Goal: Find specific page/section: Find specific page/section

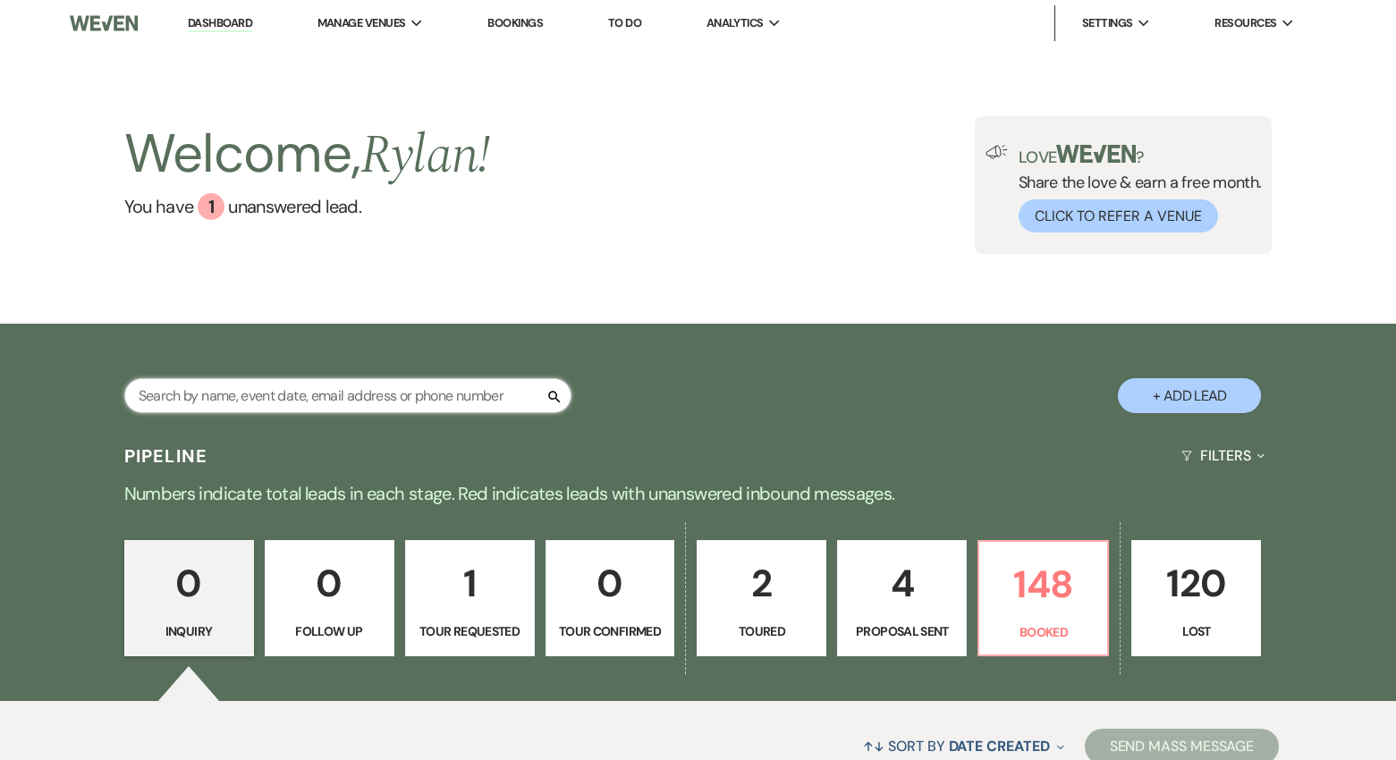
click at [308, 404] on input "text" at bounding box center [347, 395] width 447 height 35
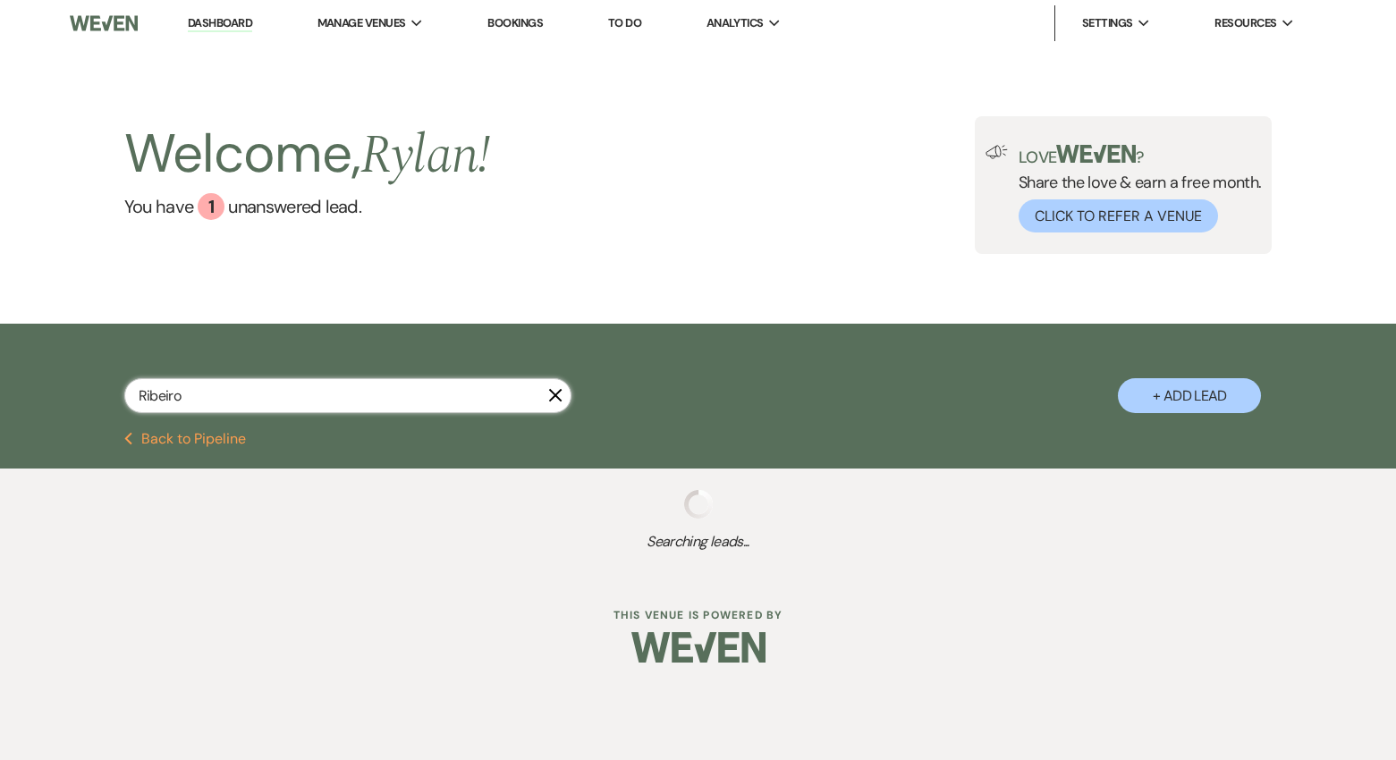
type input "Ribeiro"
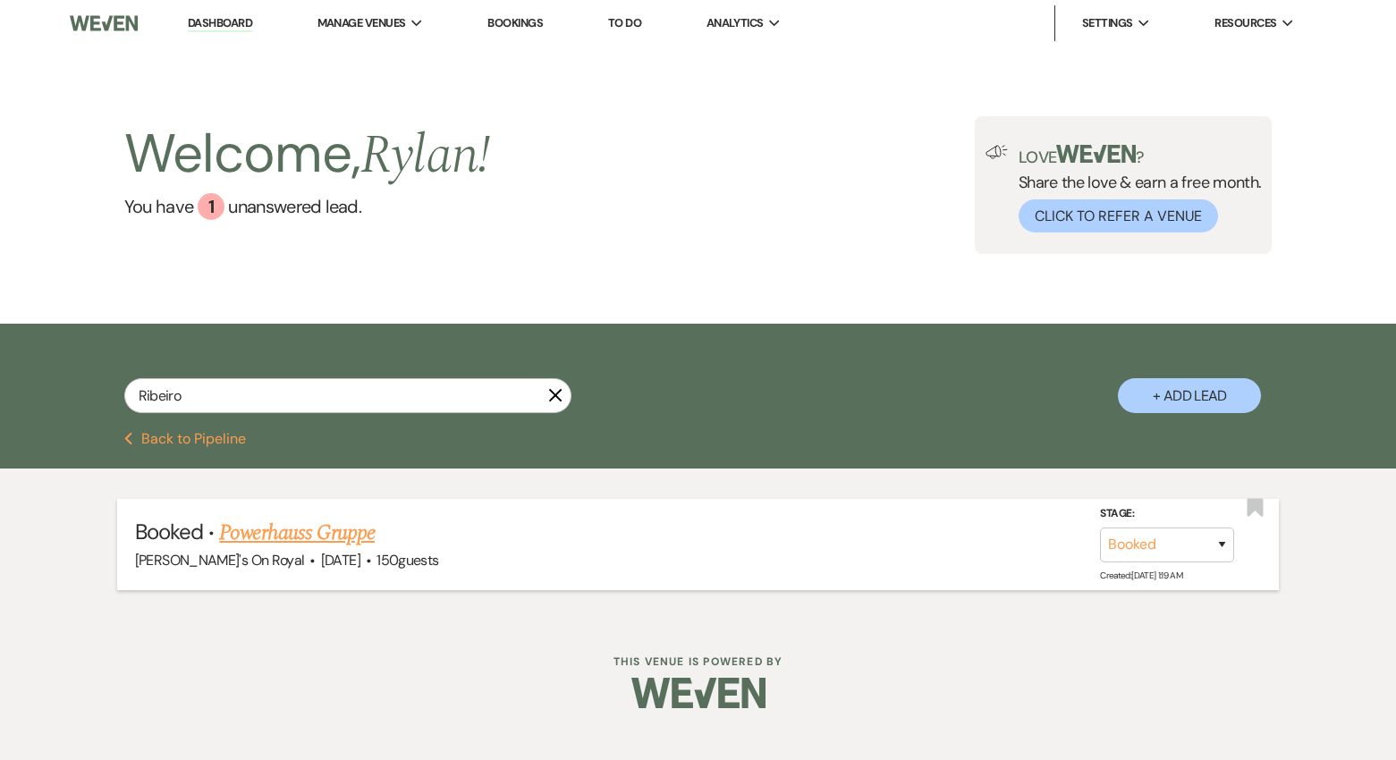
click at [295, 529] on link "Powerhauss Gruppe" at bounding box center [297, 533] width 156 height 32
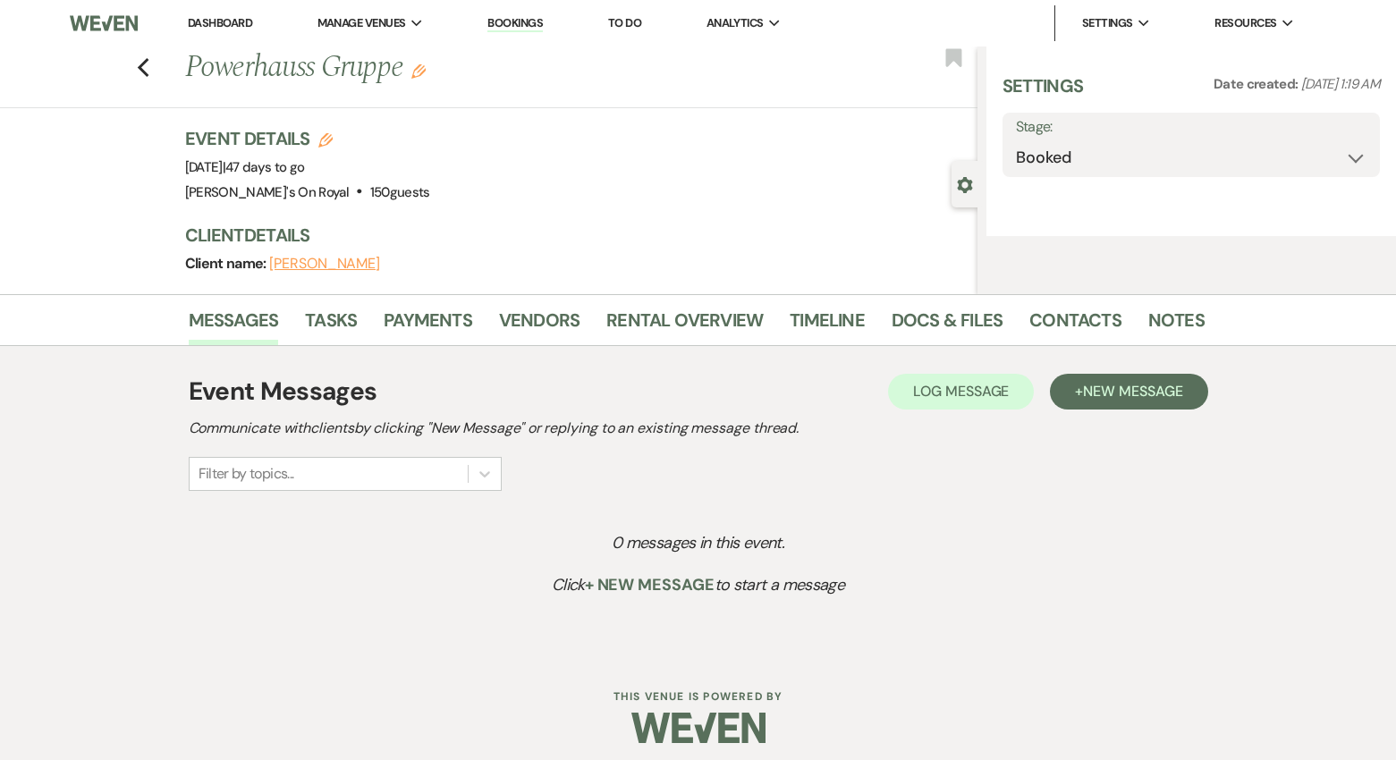
select select "20"
select select "9"
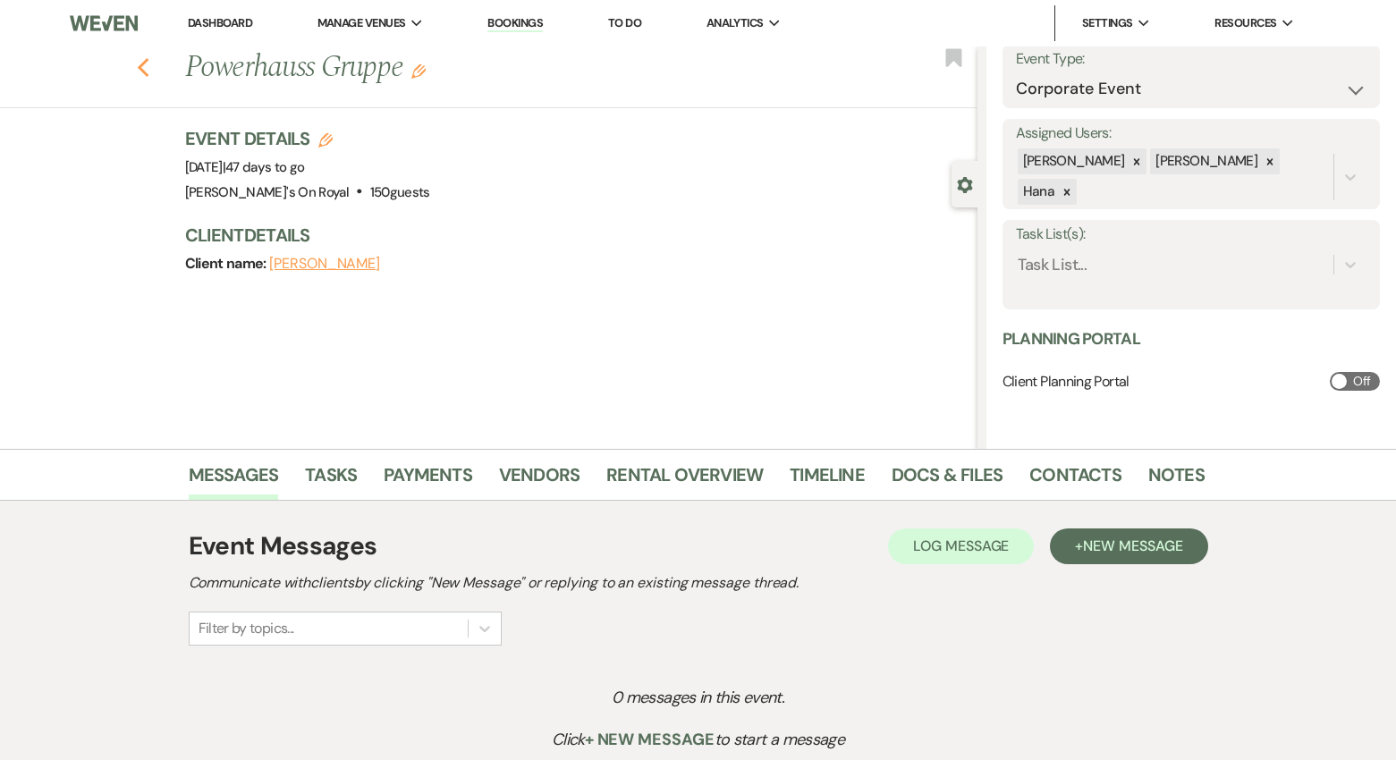
scroll to position [5, 0]
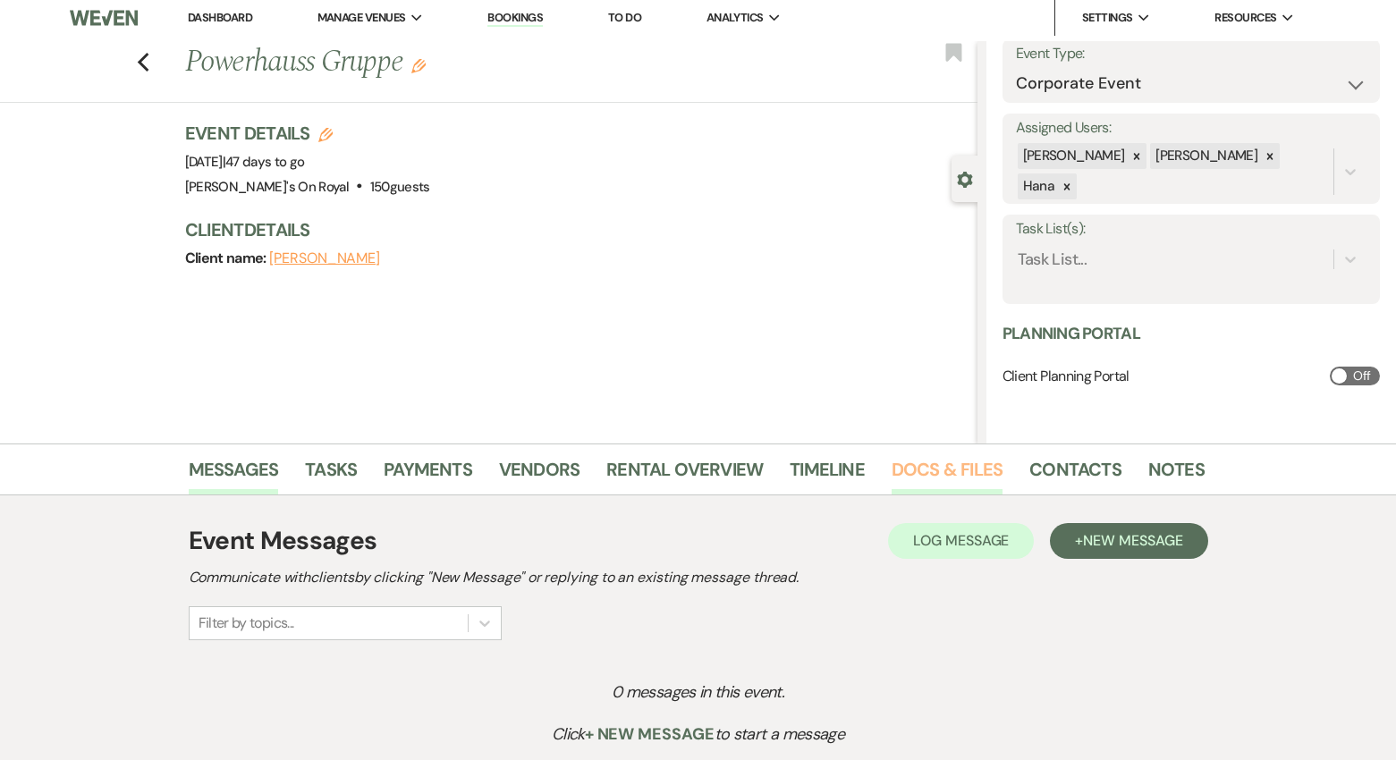
click at [989, 476] on link "Docs & Files" at bounding box center [947, 474] width 111 height 39
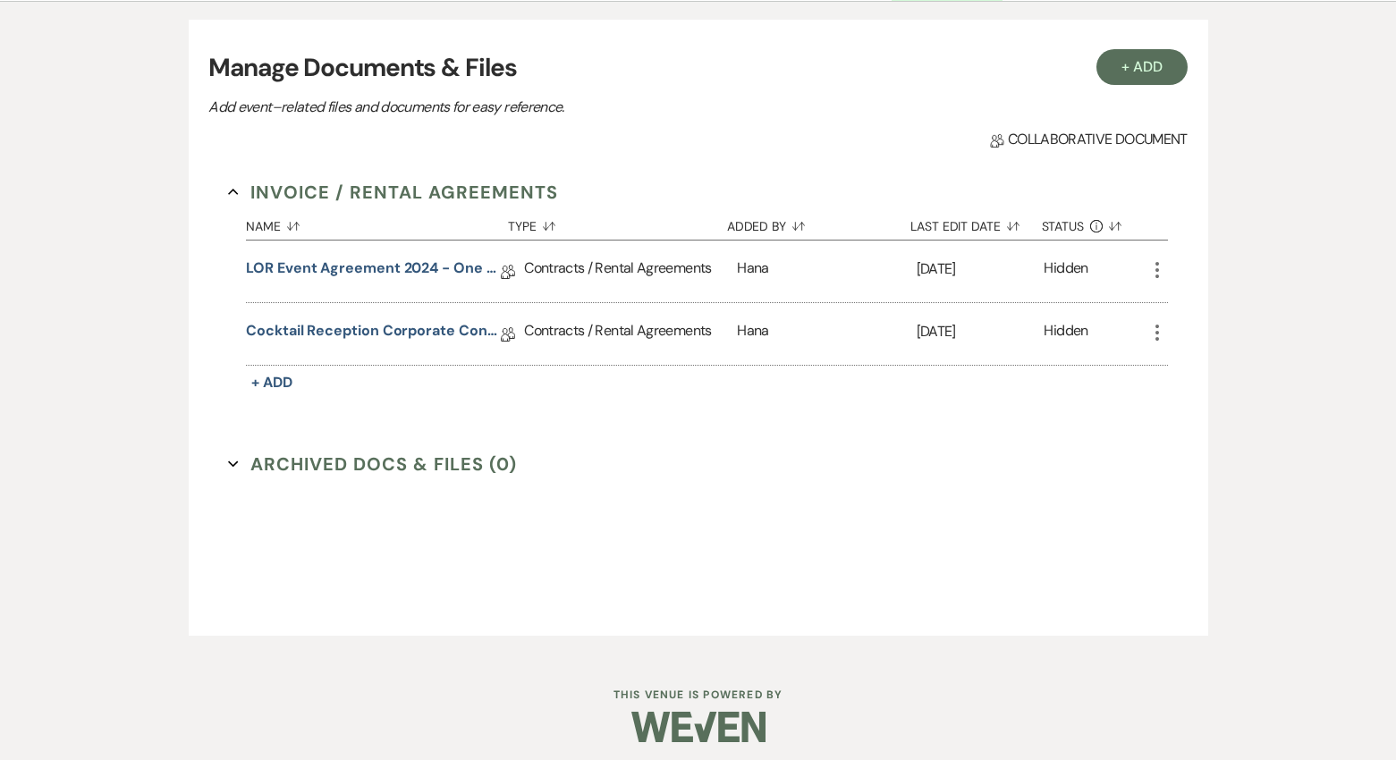
scroll to position [504, 0]
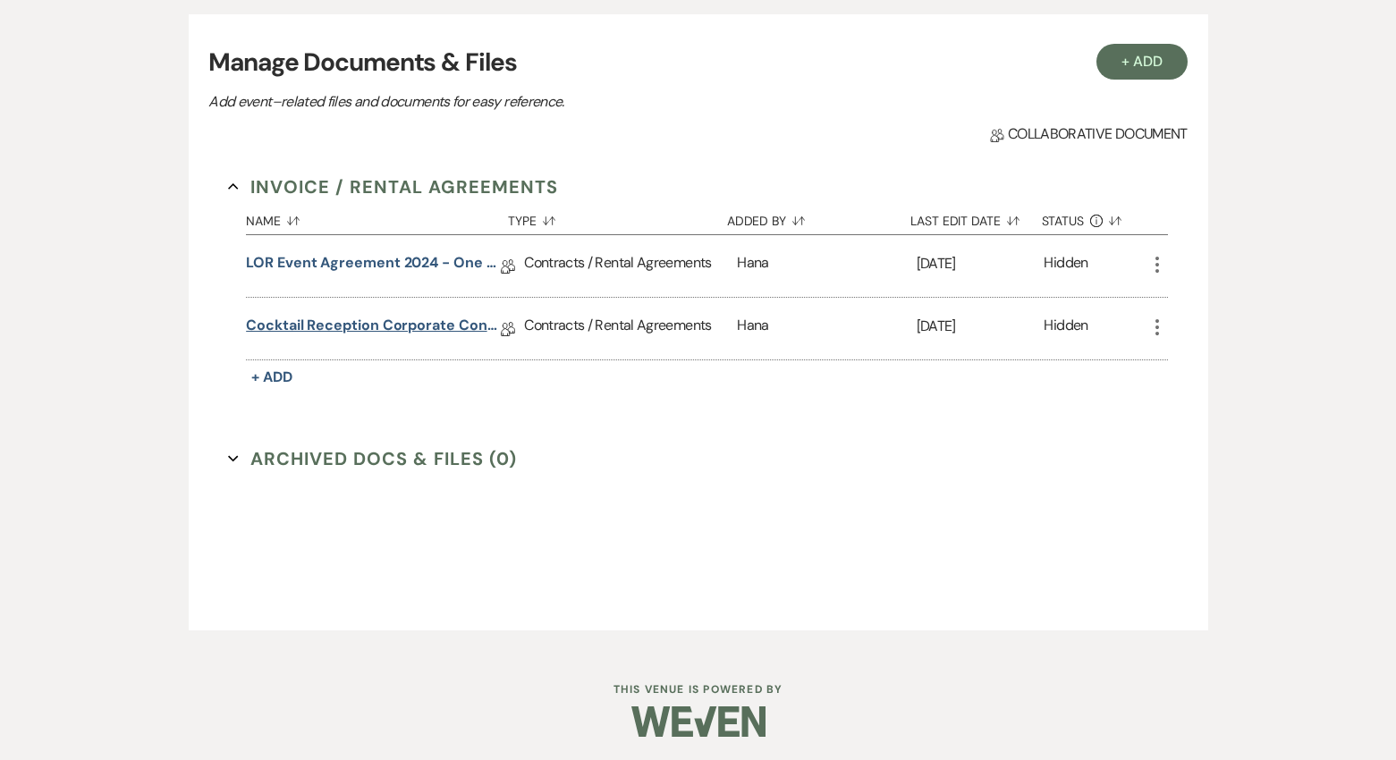
click at [373, 326] on link "Cocktail Reception Corporate Contract" at bounding box center [373, 329] width 255 height 28
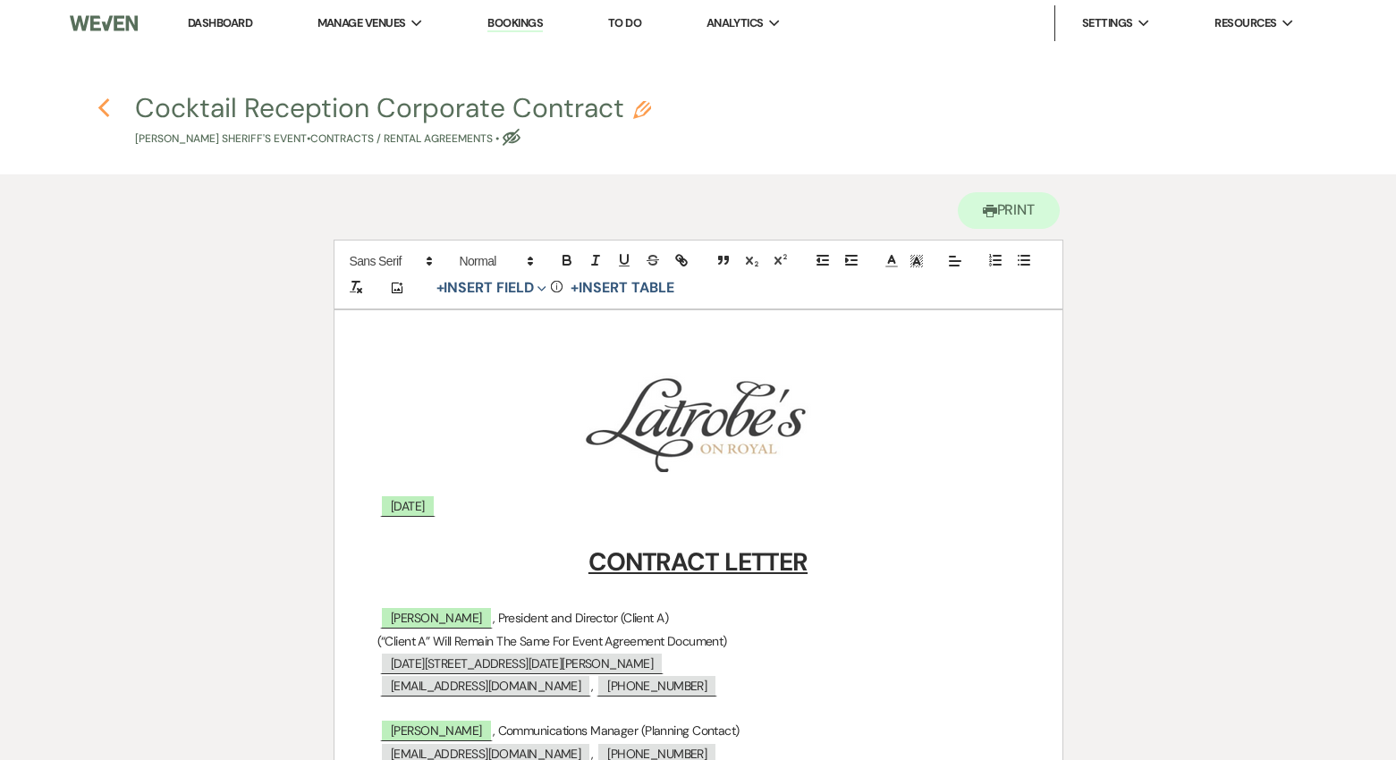
click at [100, 111] on use "button" at bounding box center [103, 108] width 12 height 20
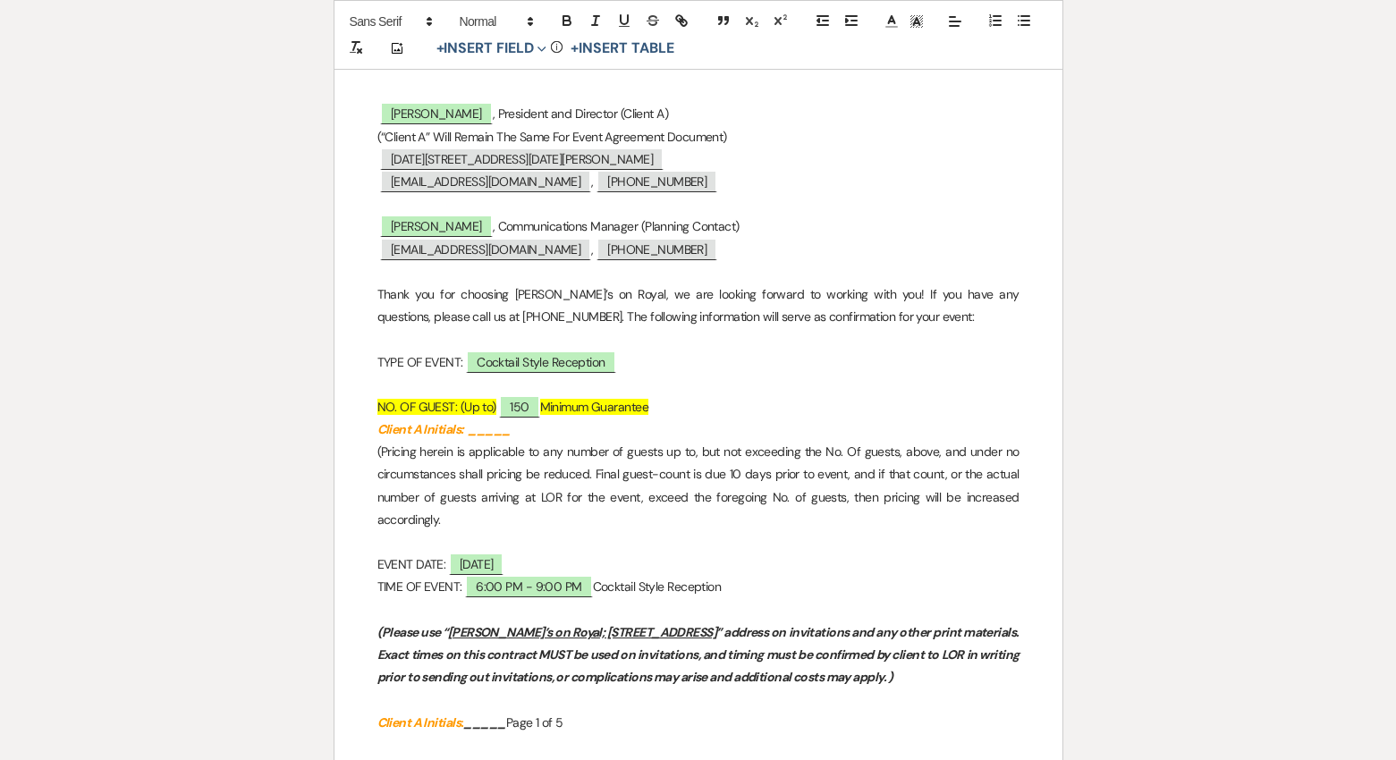
select select "20"
select select "9"
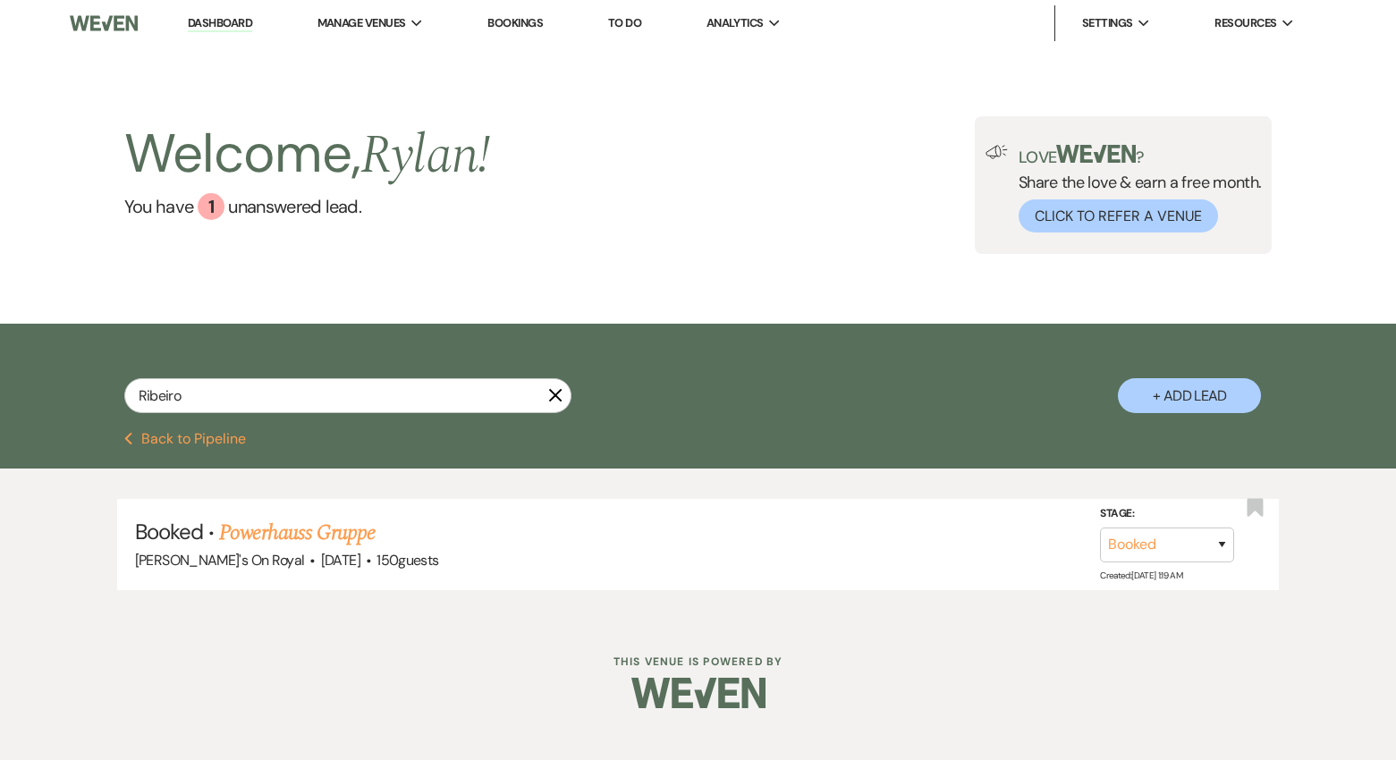
click at [231, 444] on button "Previous Back to Pipeline" at bounding box center [185, 439] width 123 height 14
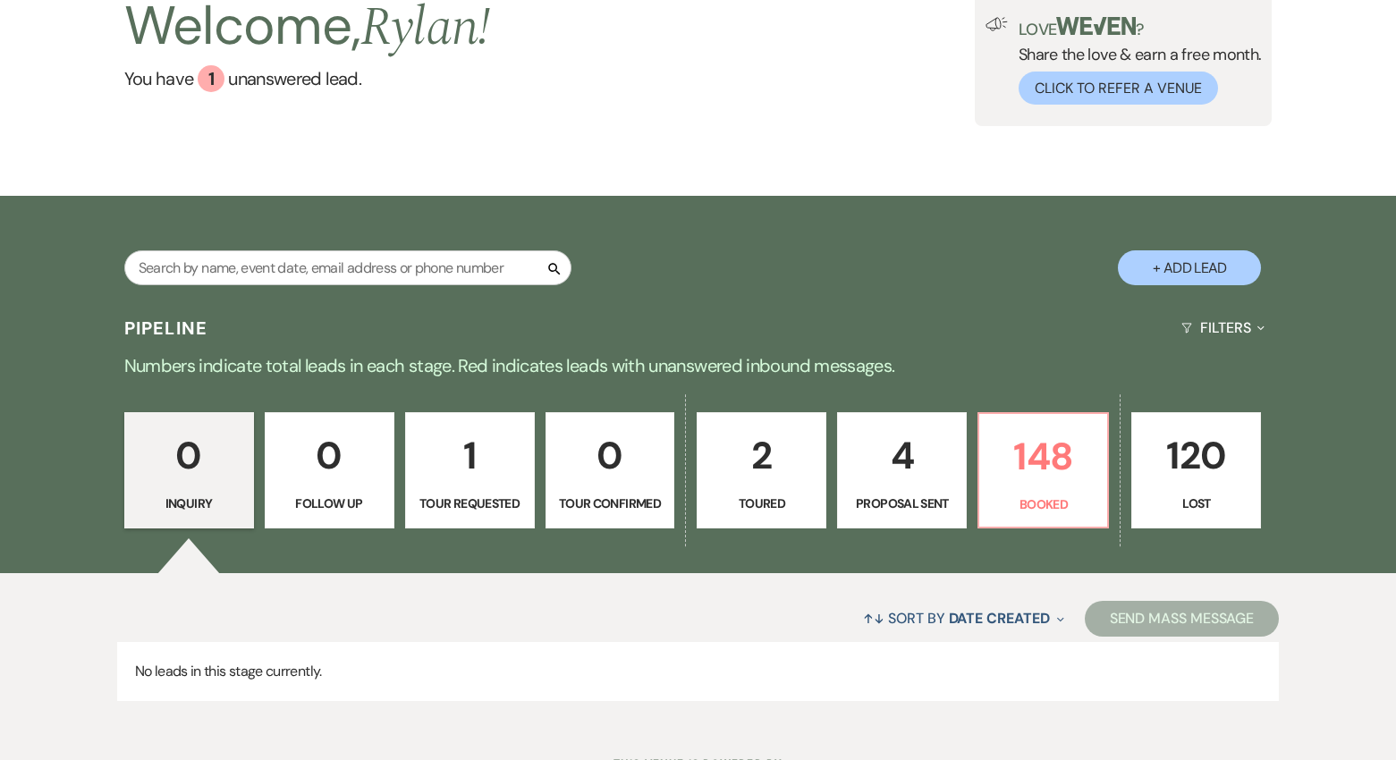
scroll to position [206, 0]
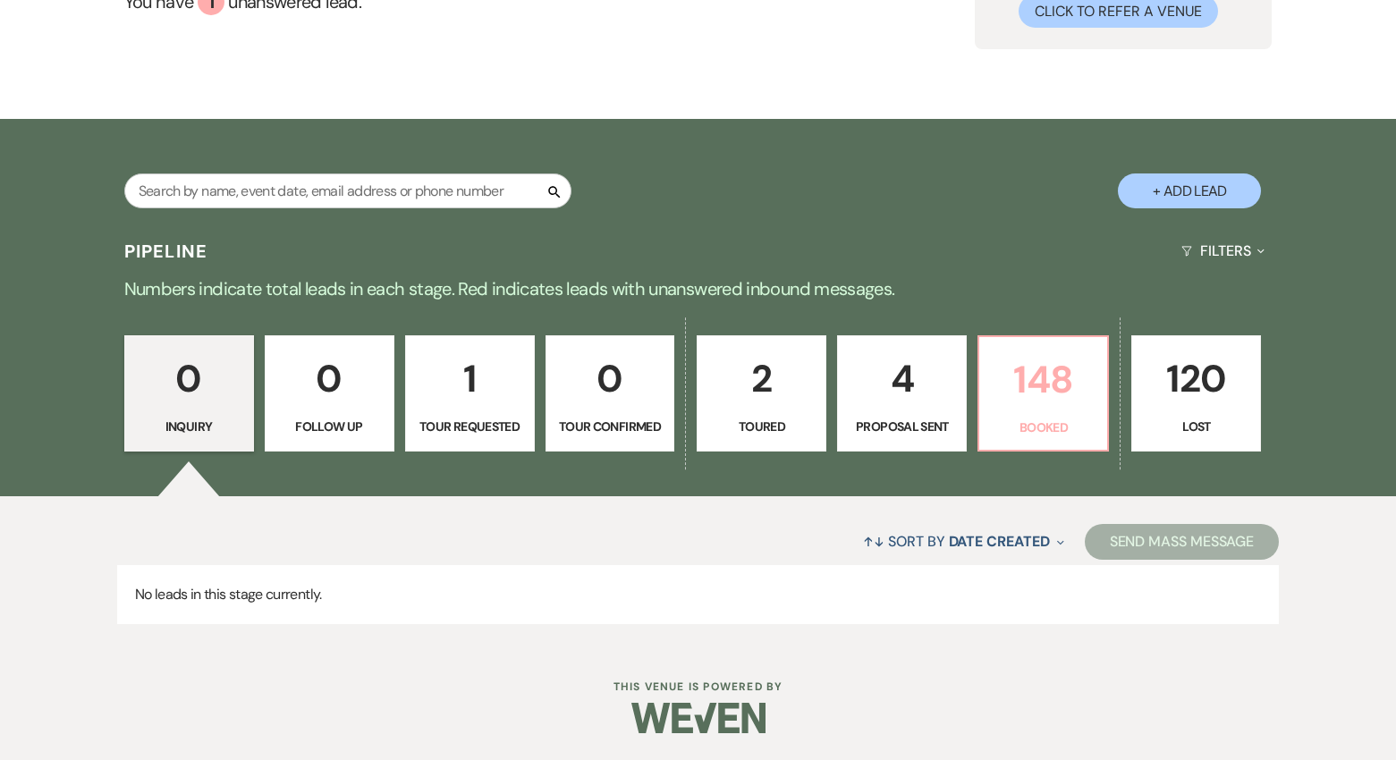
click at [1061, 425] on p "Booked" at bounding box center [1043, 428] width 106 height 20
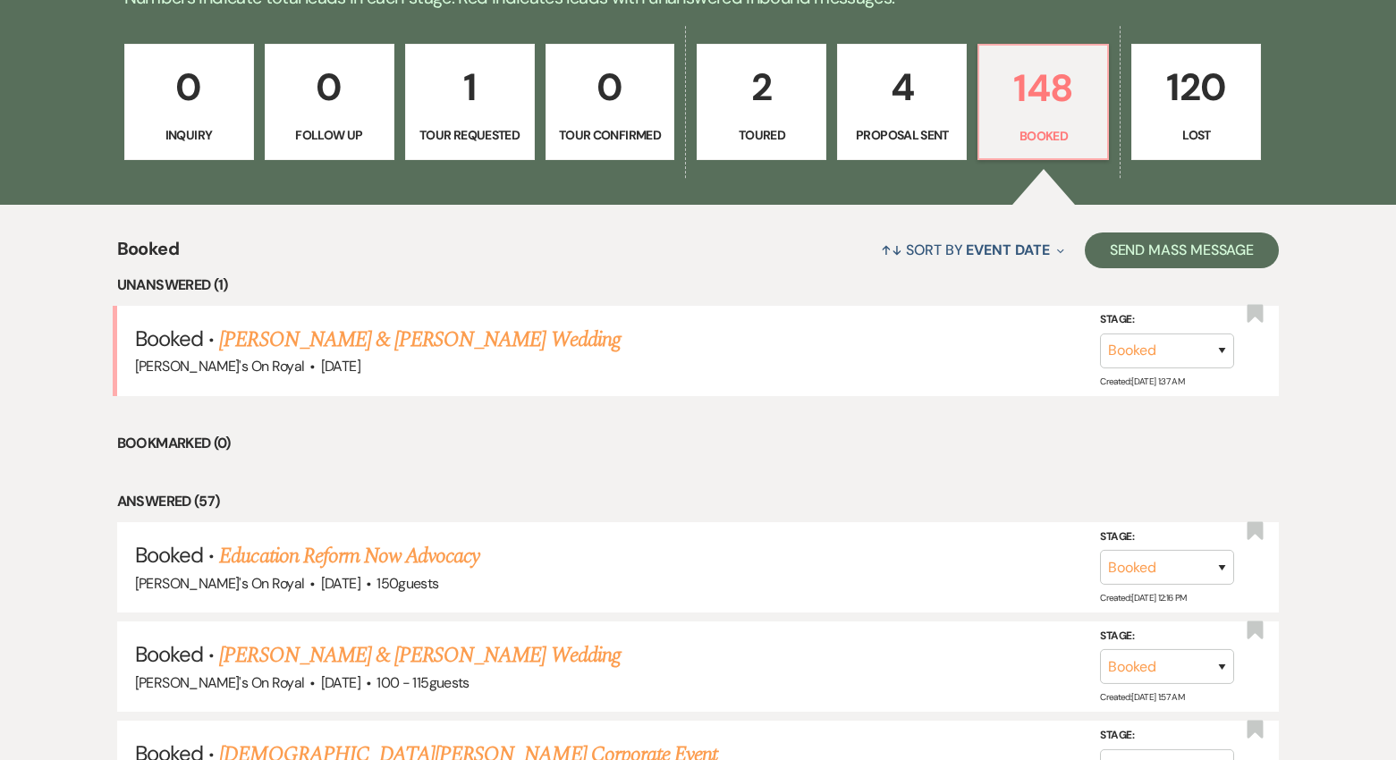
scroll to position [426, 0]
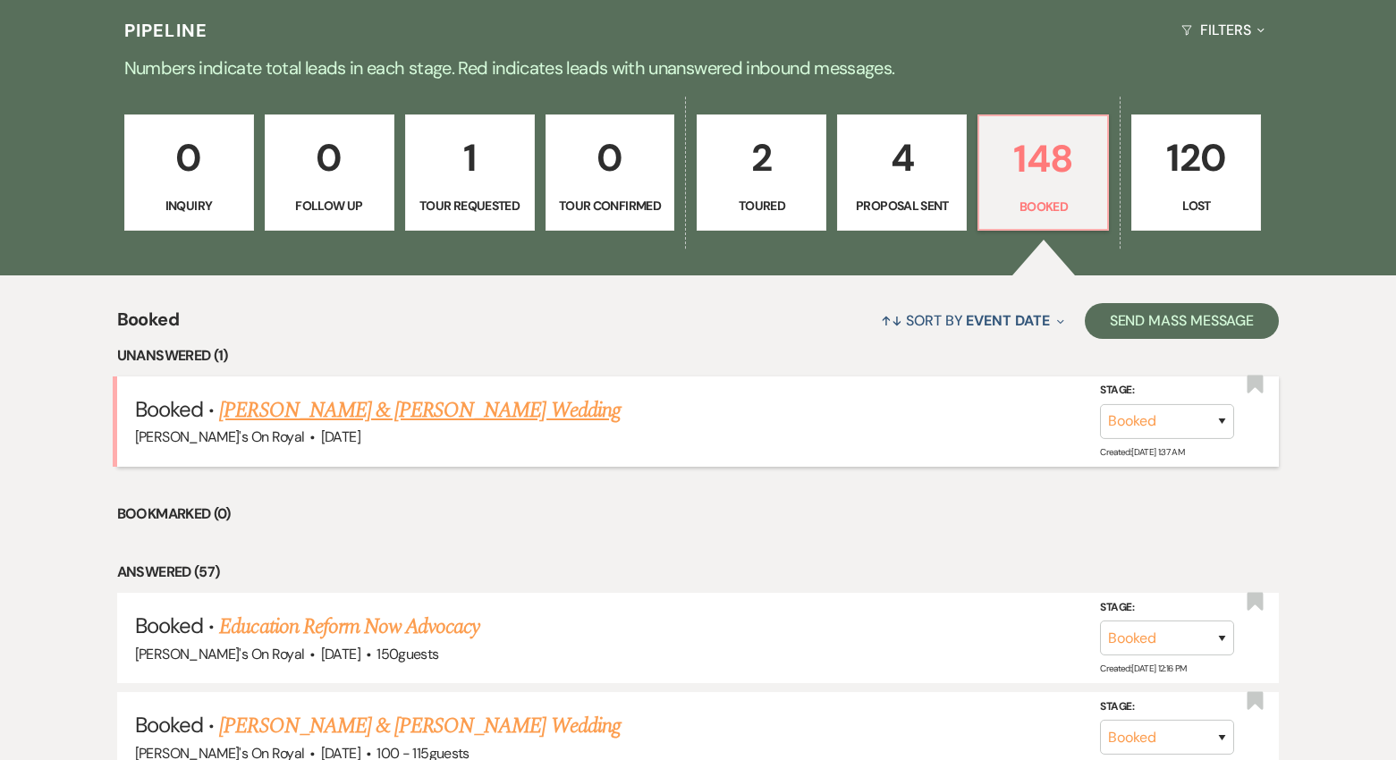
click at [437, 410] on link "[PERSON_NAME] & [PERSON_NAME] Wedding" at bounding box center [419, 410] width 401 height 32
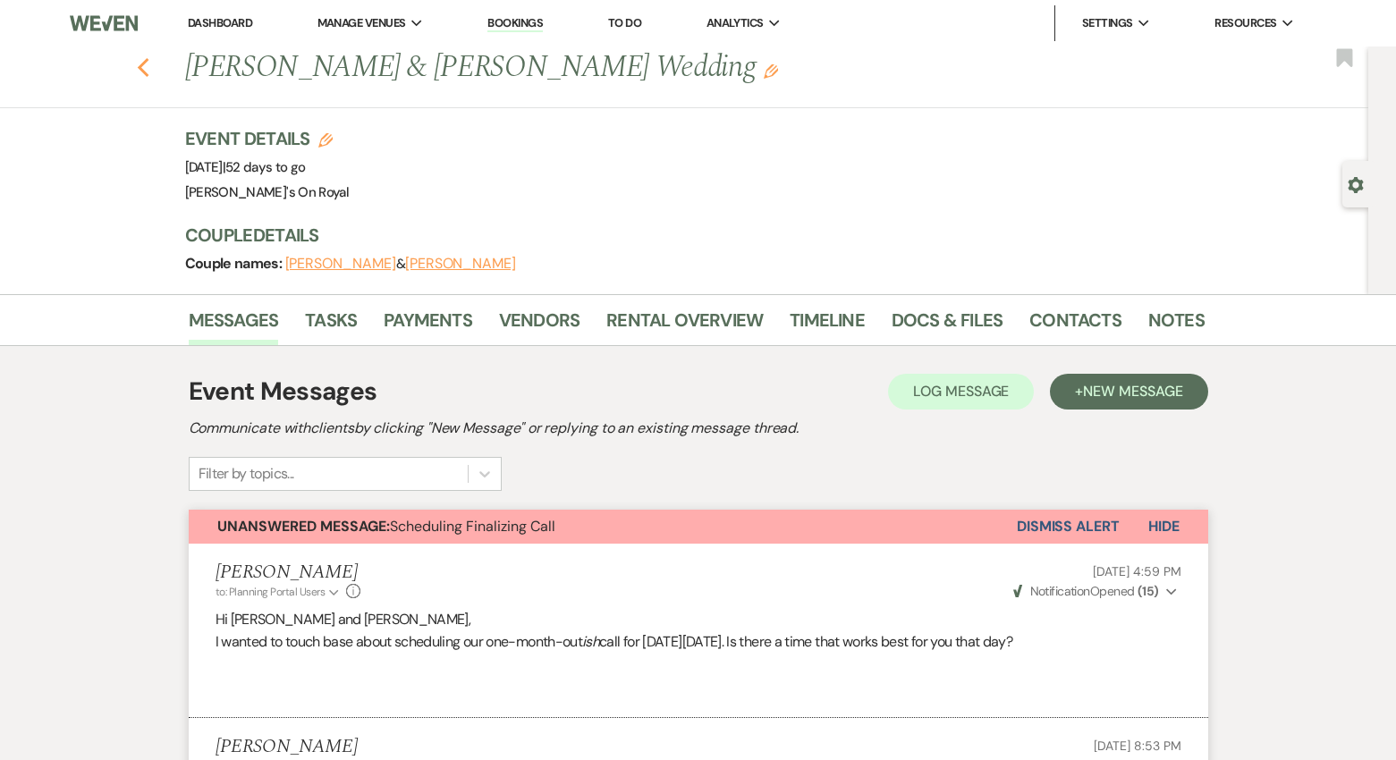
click at [144, 73] on use "button" at bounding box center [143, 68] width 12 height 20
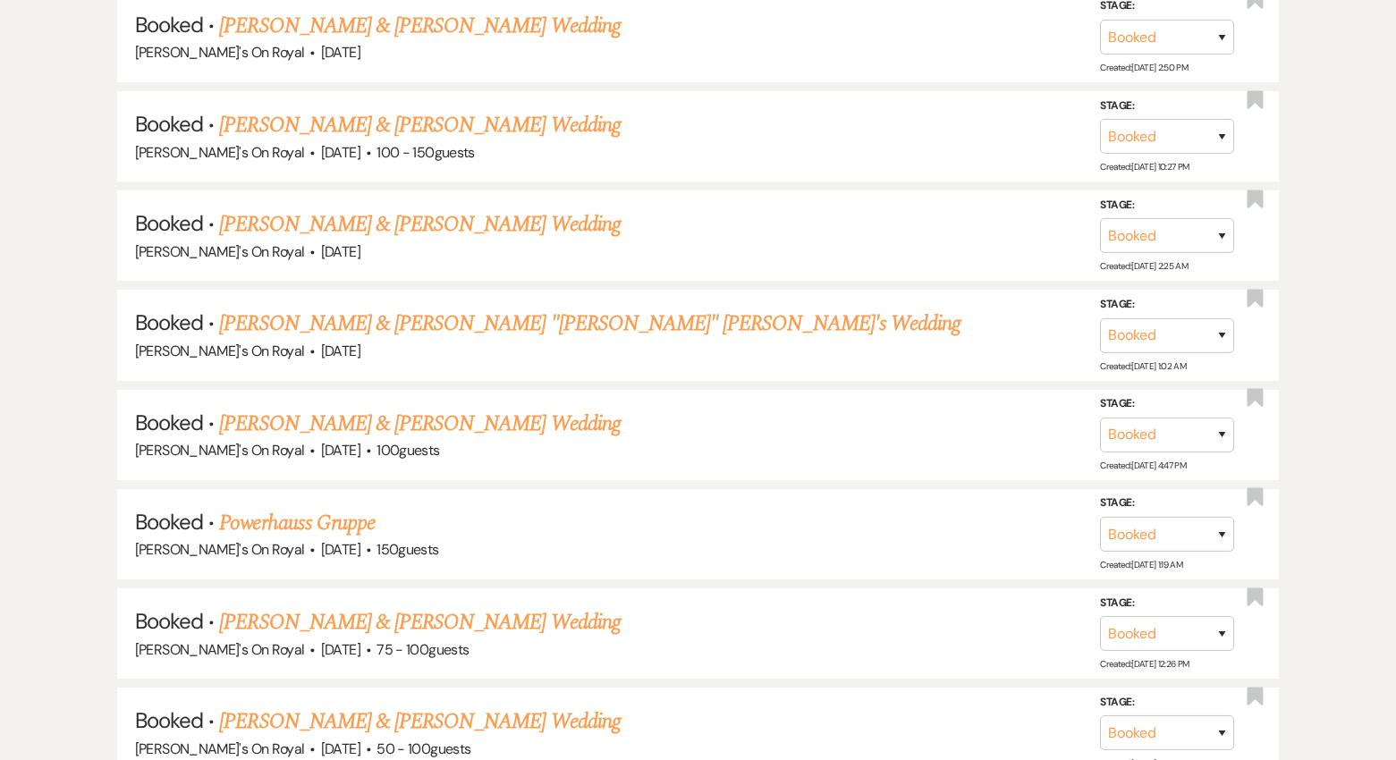
scroll to position [2033, 0]
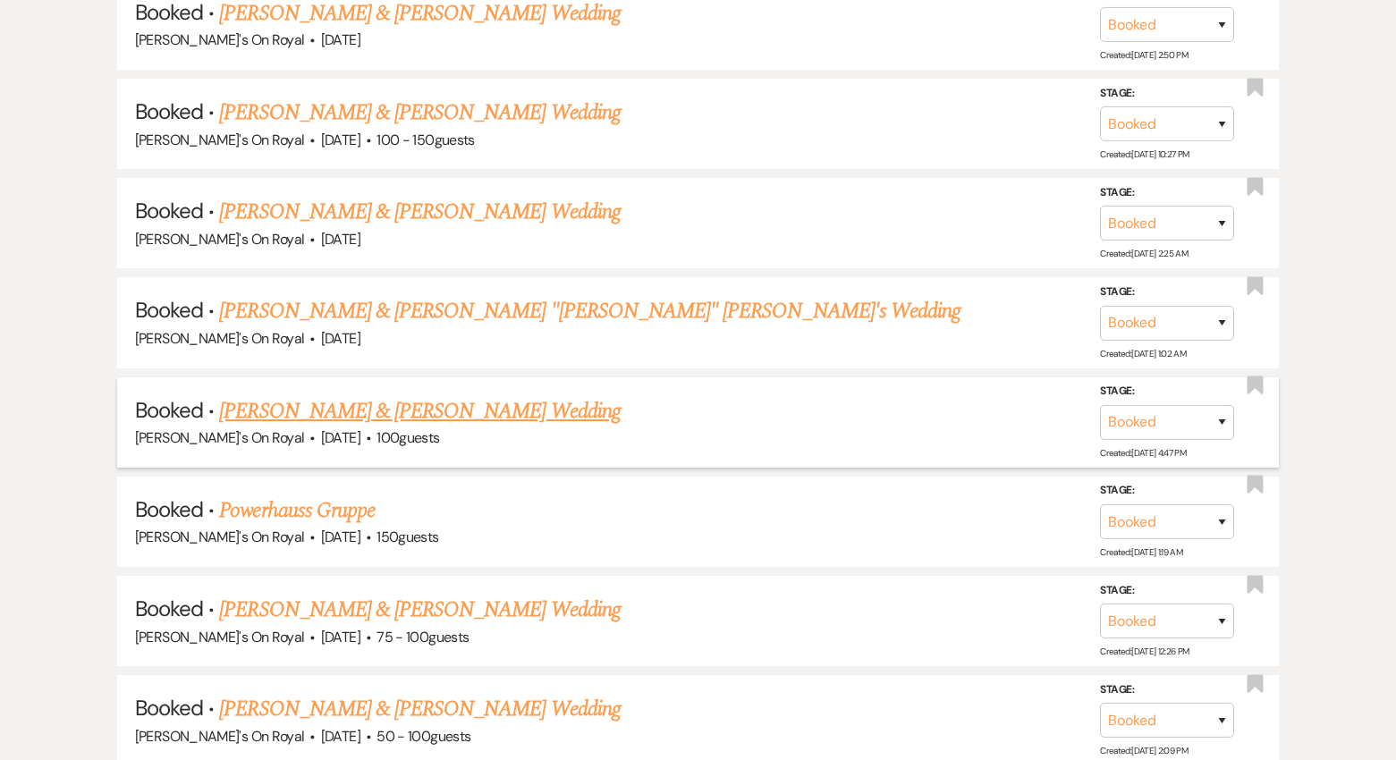
click at [491, 414] on link "[PERSON_NAME] & [PERSON_NAME] Wedding" at bounding box center [419, 411] width 401 height 32
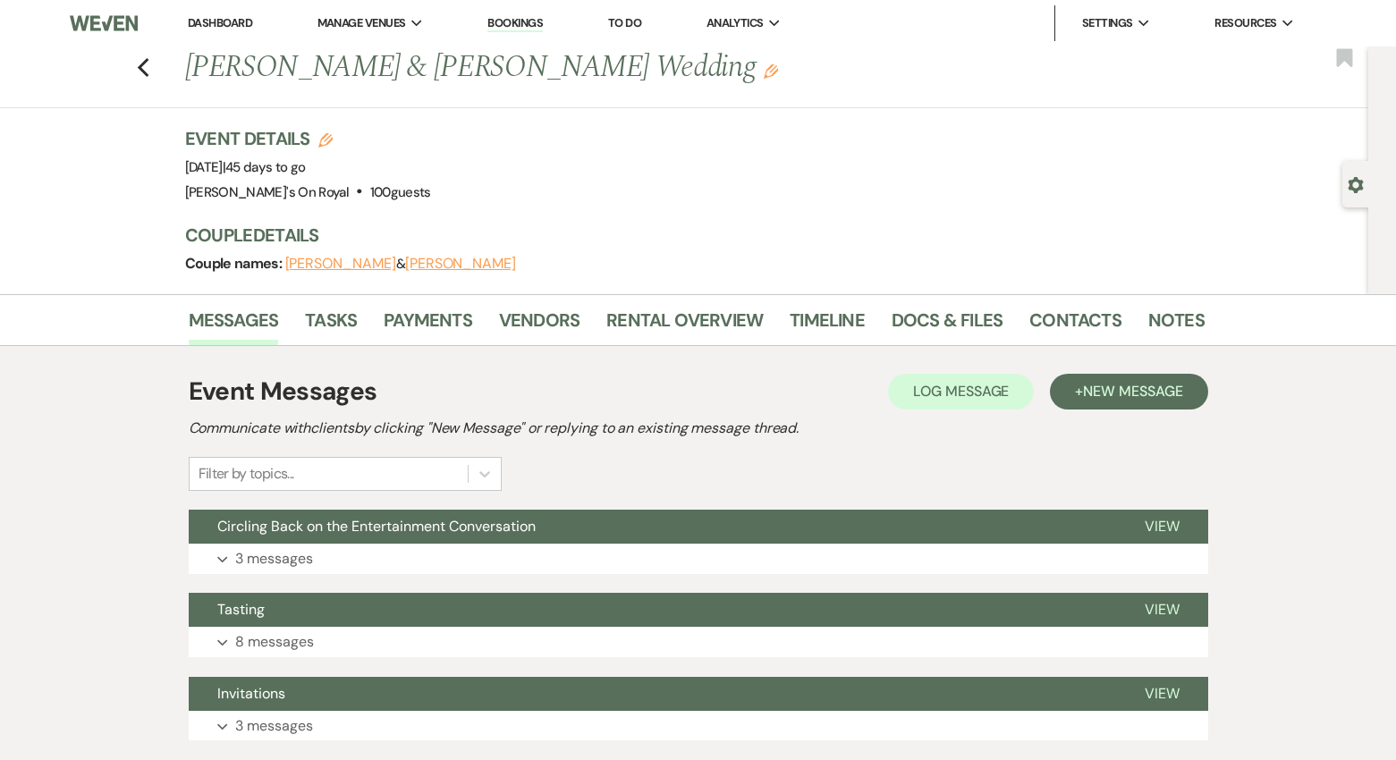
scroll to position [46, 0]
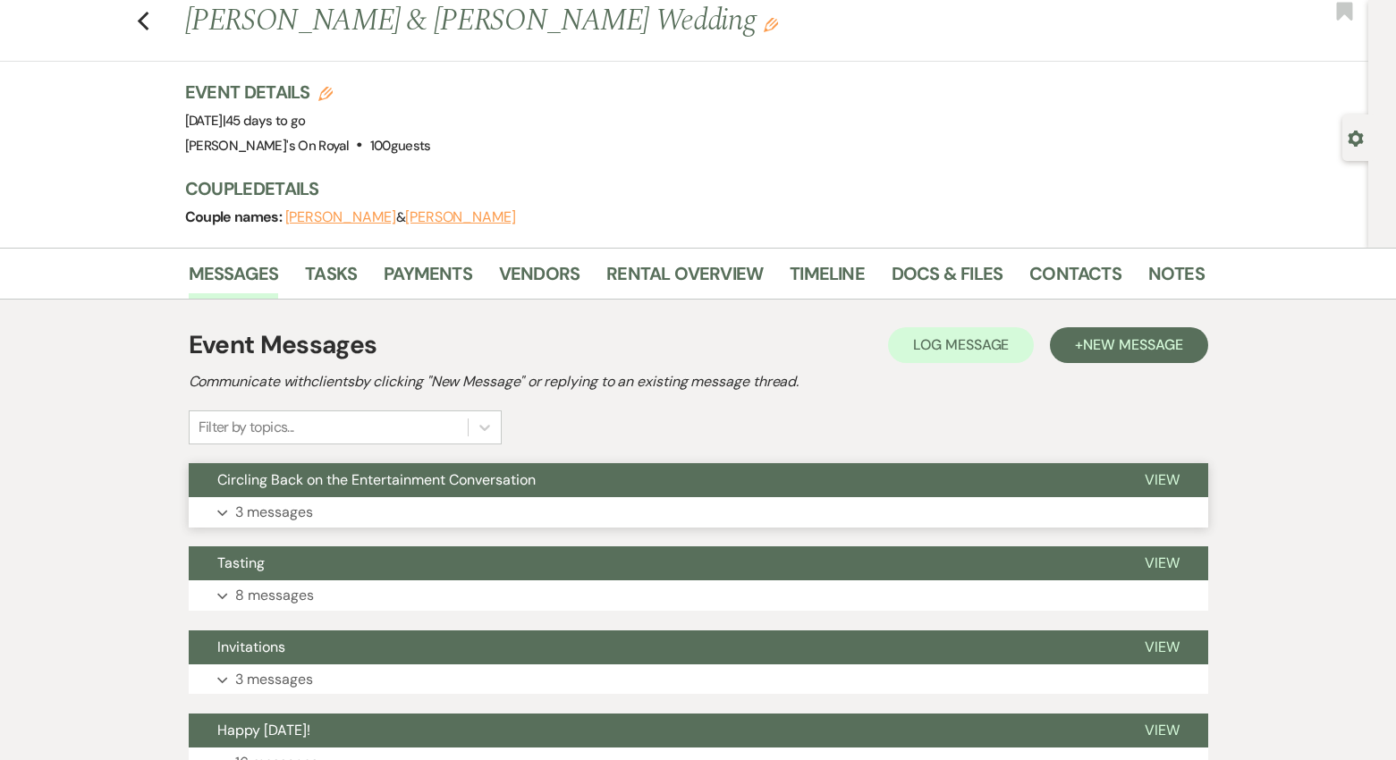
click at [652, 499] on button "Expand 3 messages" at bounding box center [698, 512] width 1019 height 30
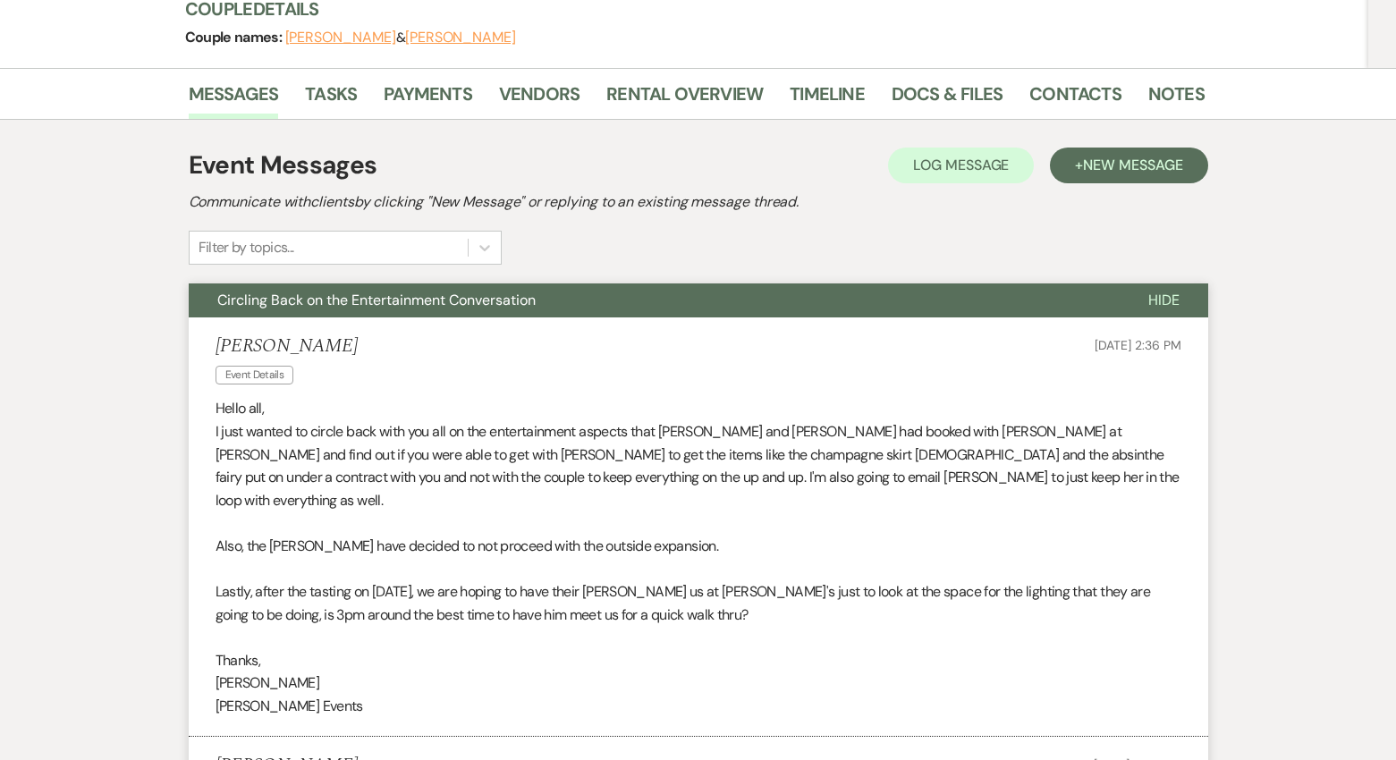
scroll to position [0, 0]
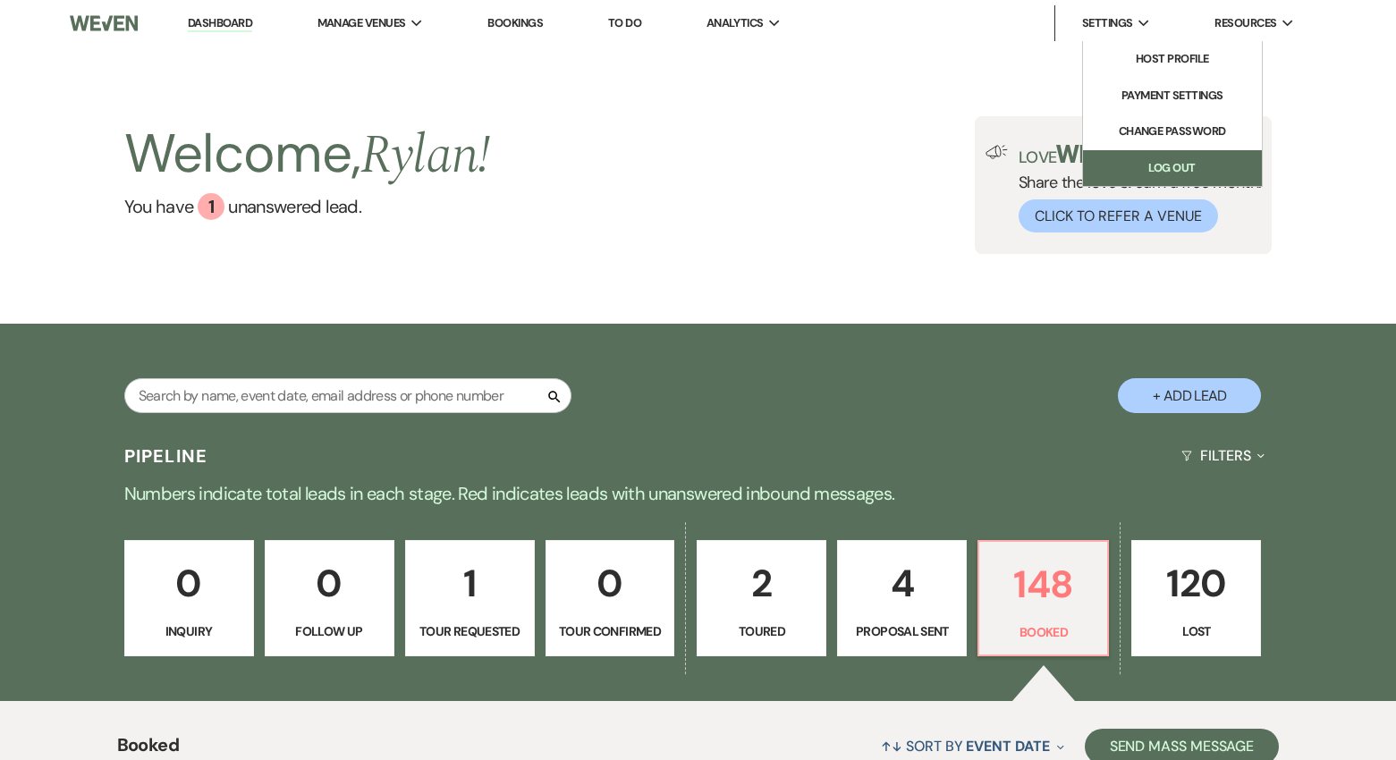
click at [1158, 160] on link "Log Out" at bounding box center [1172, 168] width 179 height 36
